Goal: Check status: Check status

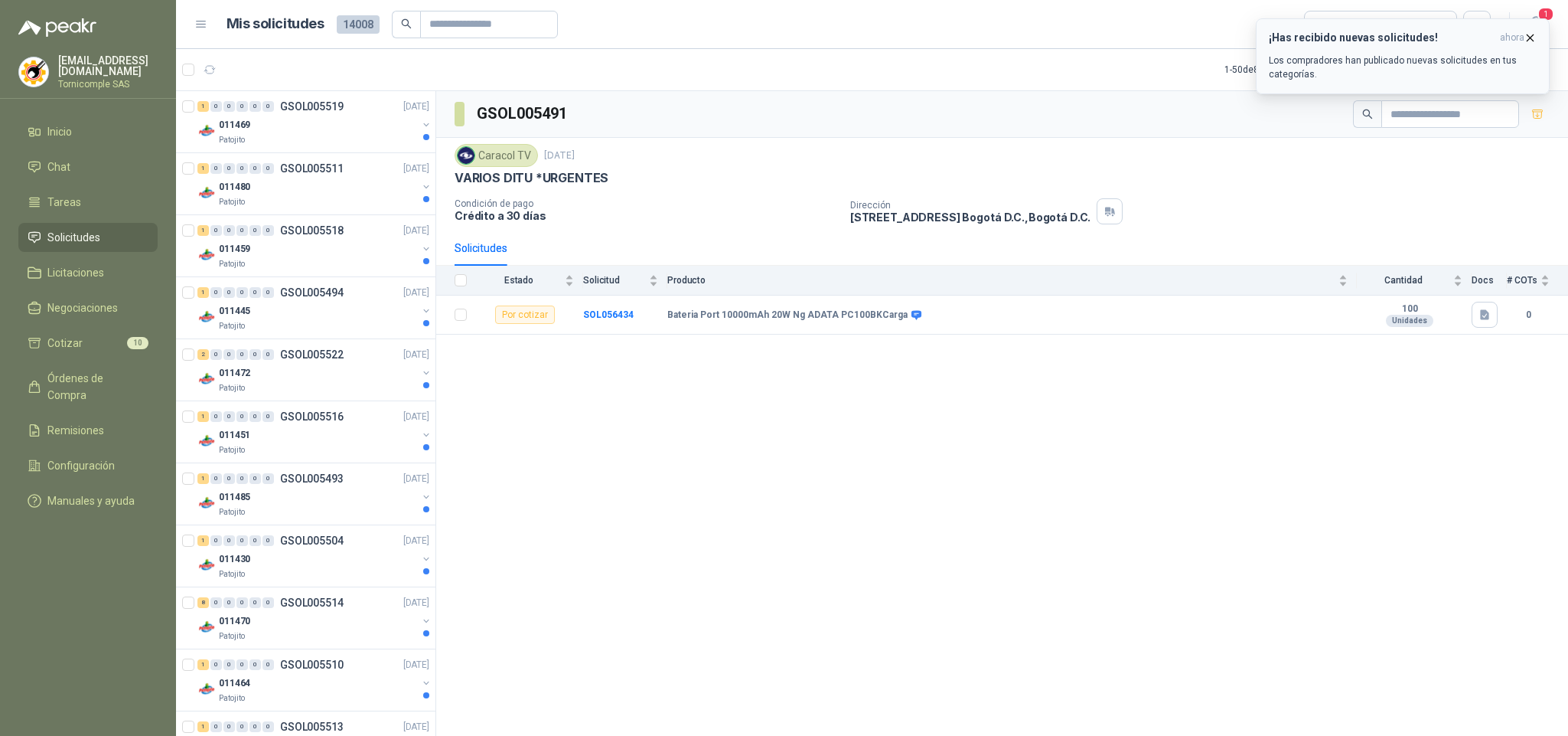
scroll to position [1268, 0]
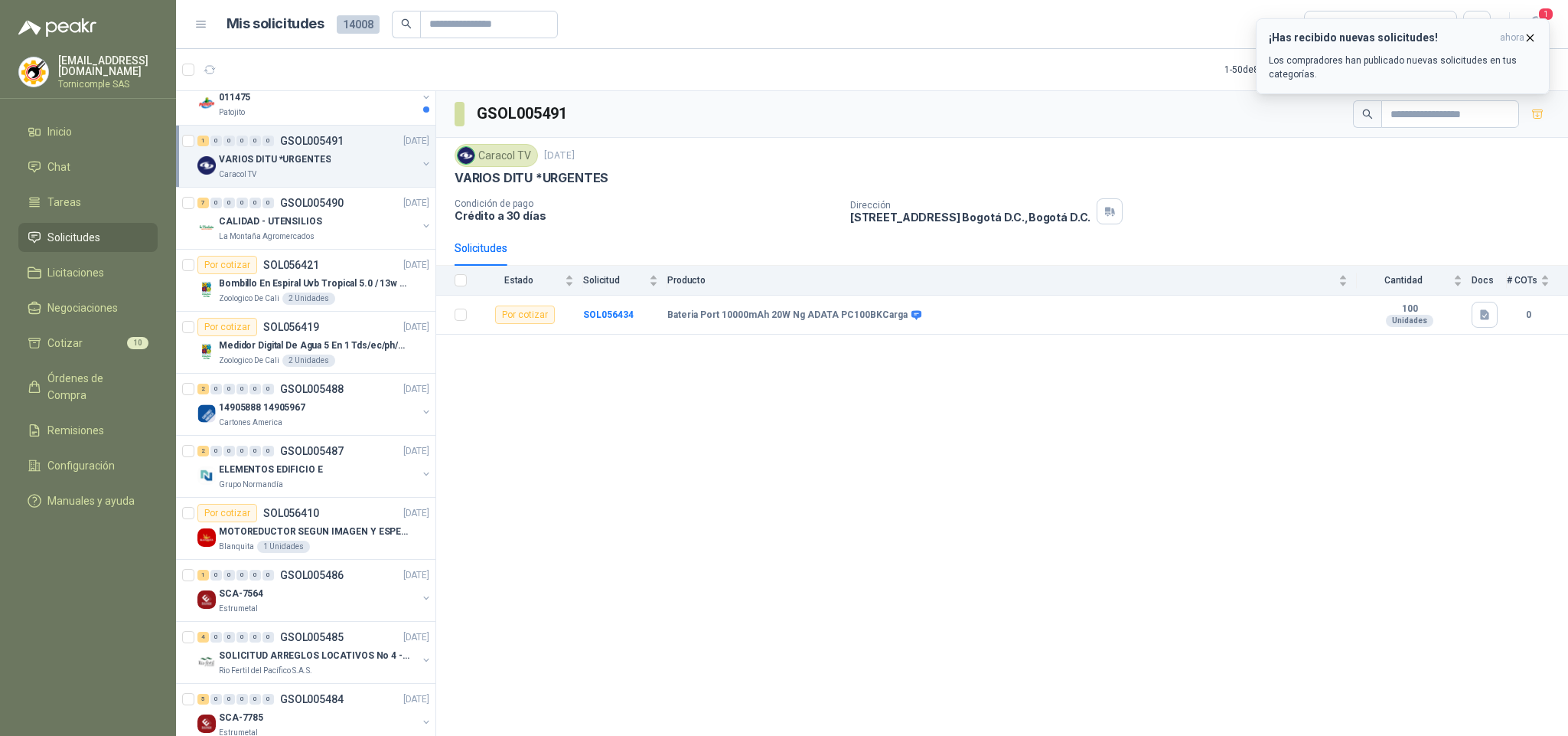
click at [1534, 43] on icon "button" at bounding box center [1529, 38] width 13 height 13
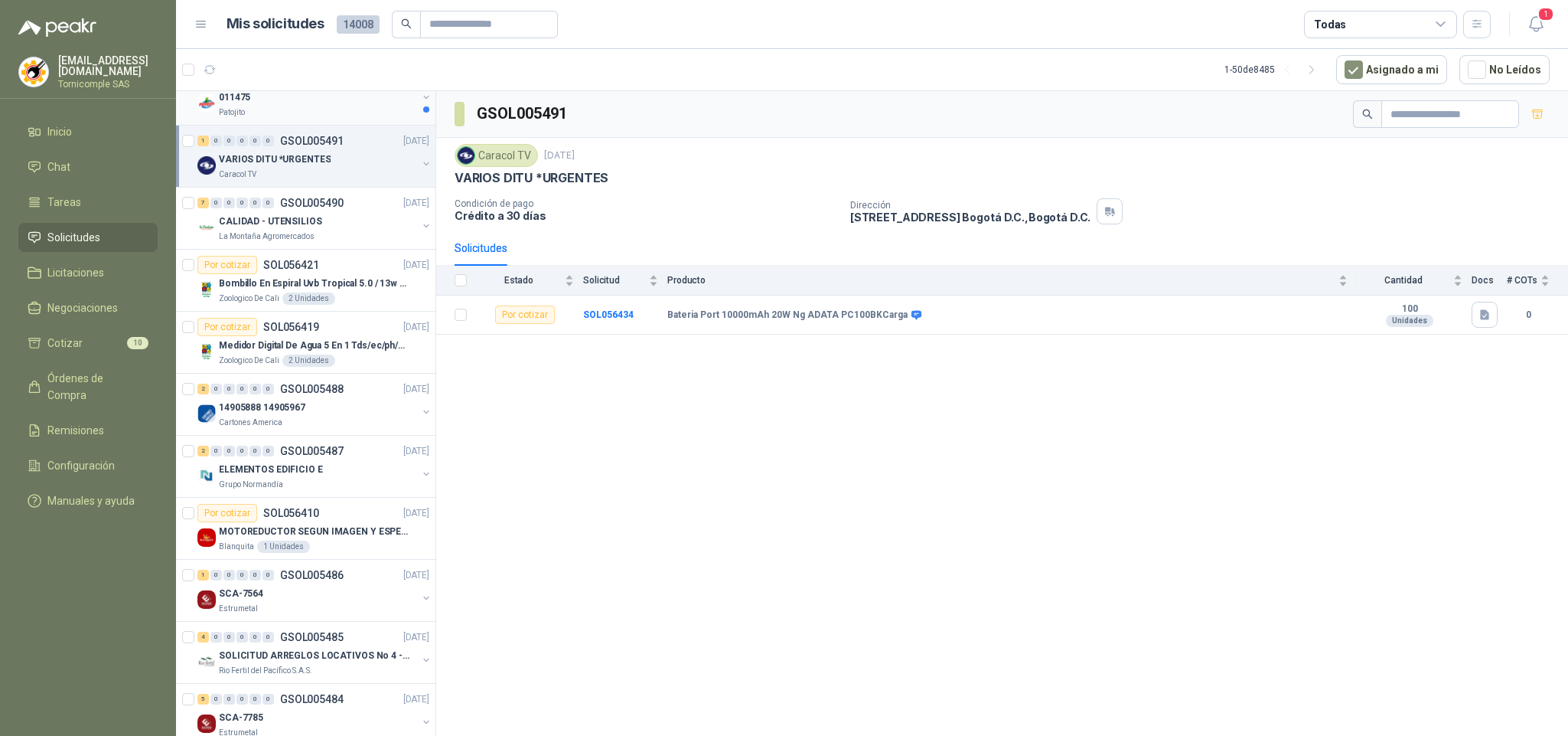
click at [319, 119] on div "Patojito" at bounding box center [317, 113] width 198 height 12
click at [1533, 33] on icon "button" at bounding box center [1535, 24] width 19 height 19
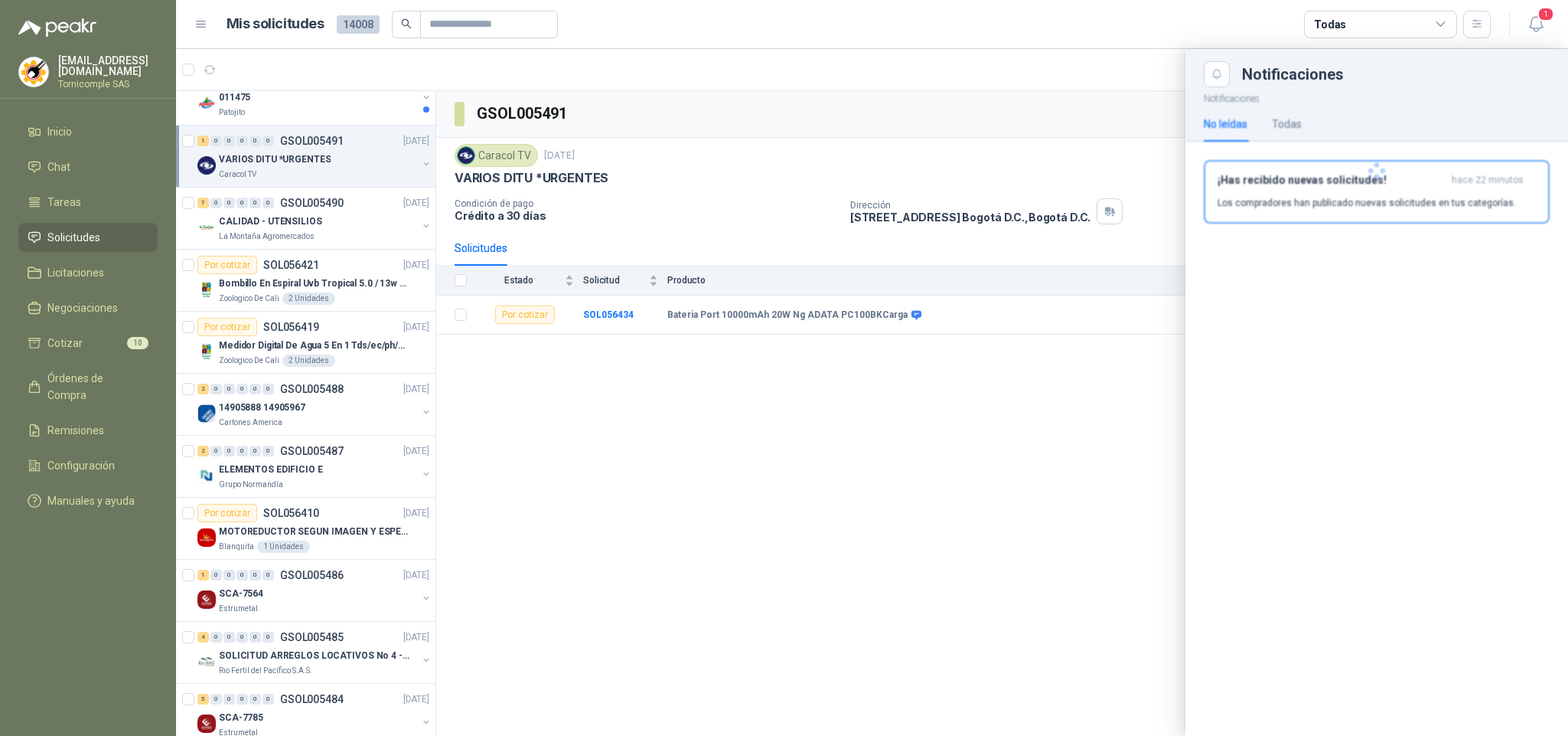
drag, startPoint x: 1464, startPoint y: 234, endPoint x: 1451, endPoint y: 201, distance: 35.5
click at [1458, 221] on div at bounding box center [1376, 170] width 383 height 167
click at [1451, 201] on div at bounding box center [1376, 170] width 383 height 167
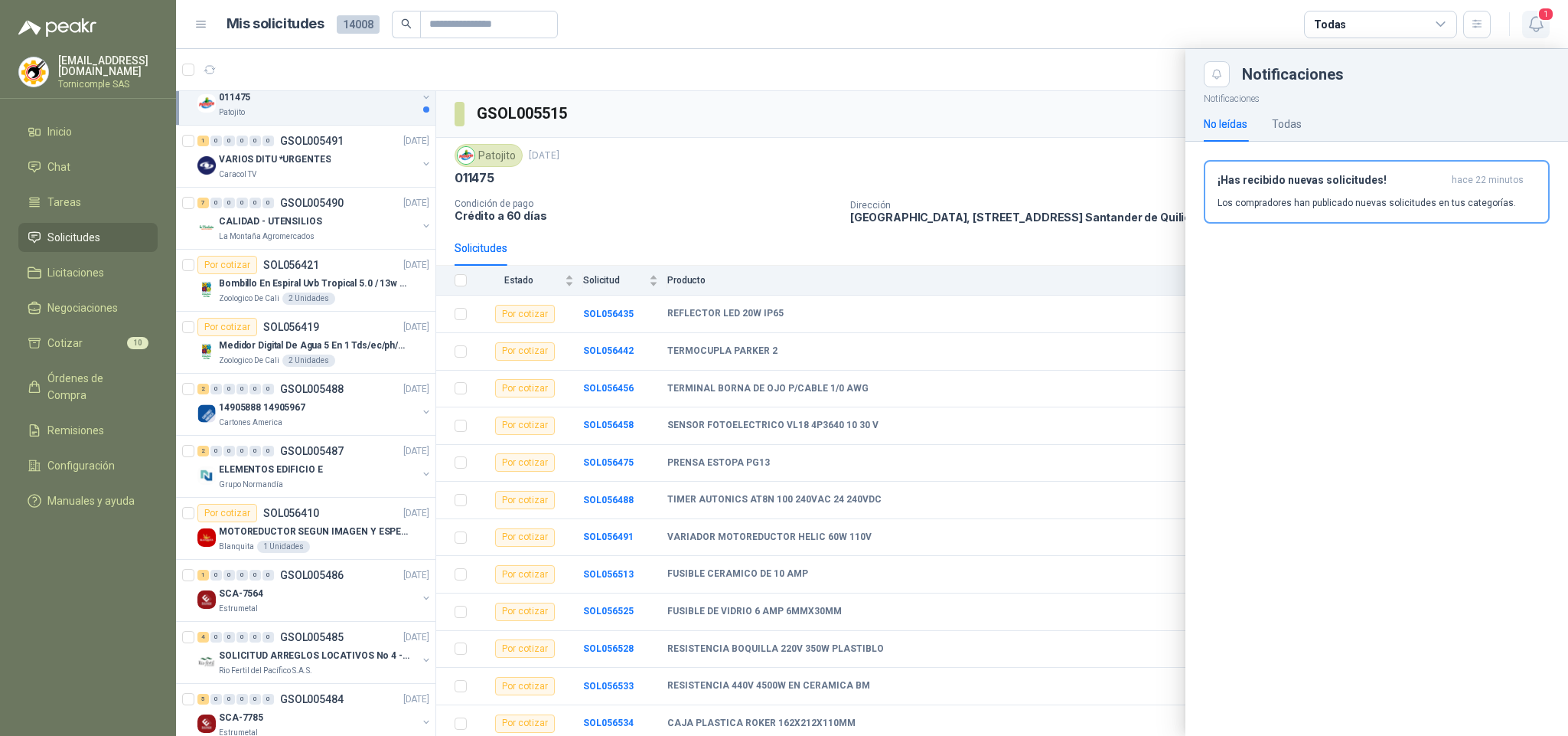
click at [1534, 23] on icon "button" at bounding box center [1535, 24] width 19 height 19
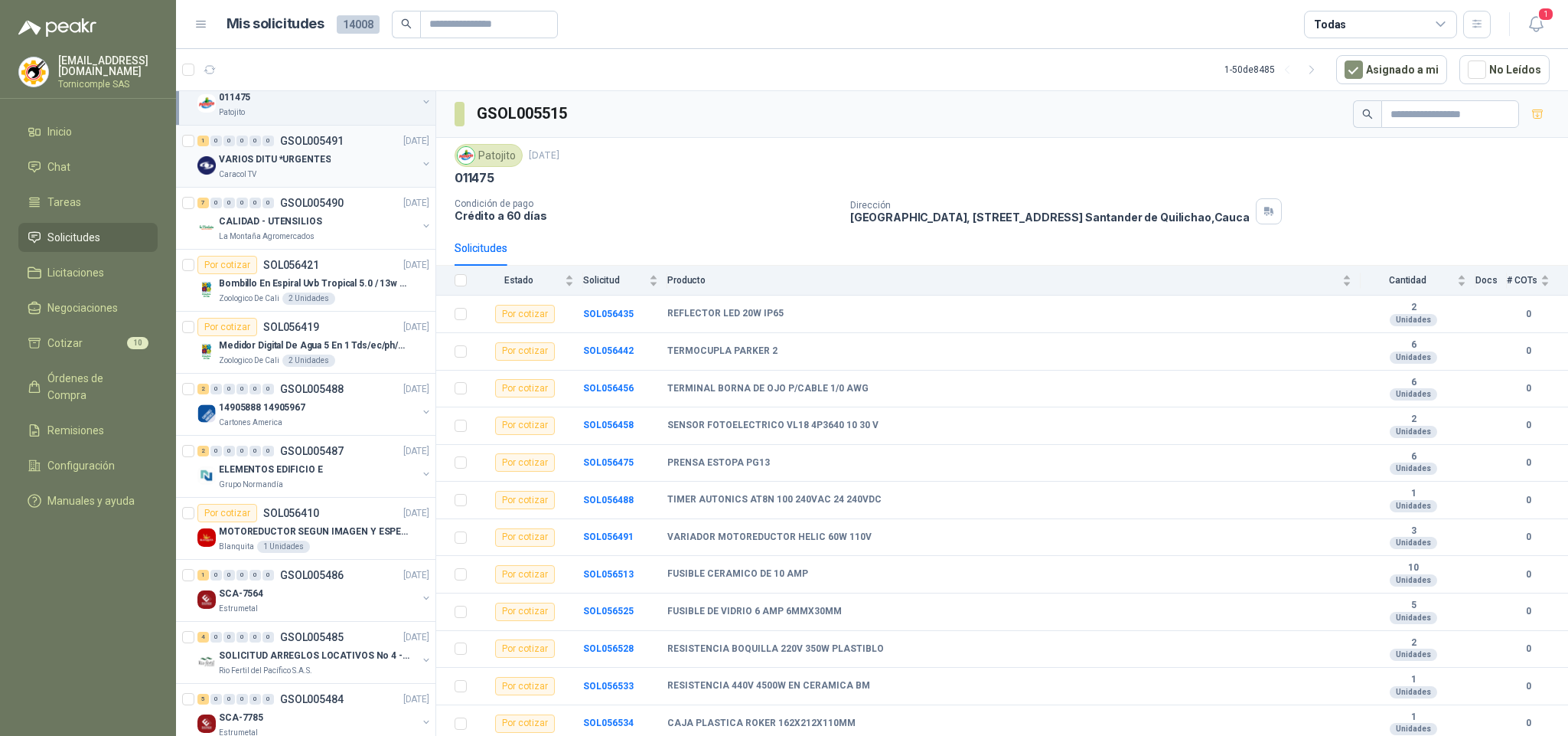
click at [304, 150] on div "1 0 0 0 0 0 GSOL005491 [DATE]" at bounding box center [315, 140] width 235 height 19
